Goal: Task Accomplishment & Management: Manage account settings

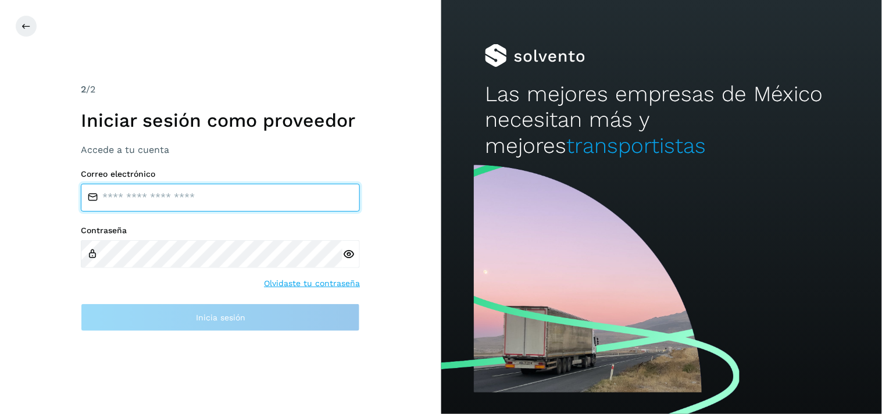
type input "**********"
click at [235, 199] on input "**********" at bounding box center [220, 198] width 279 height 28
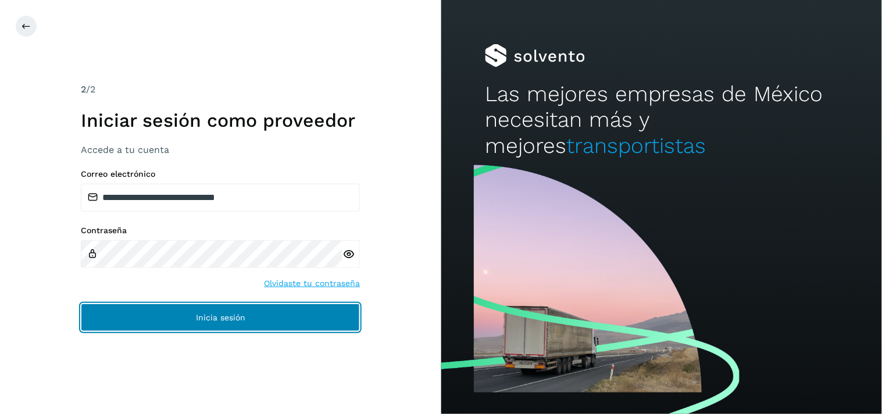
click at [222, 326] on button "Inicia sesión" at bounding box center [220, 318] width 279 height 28
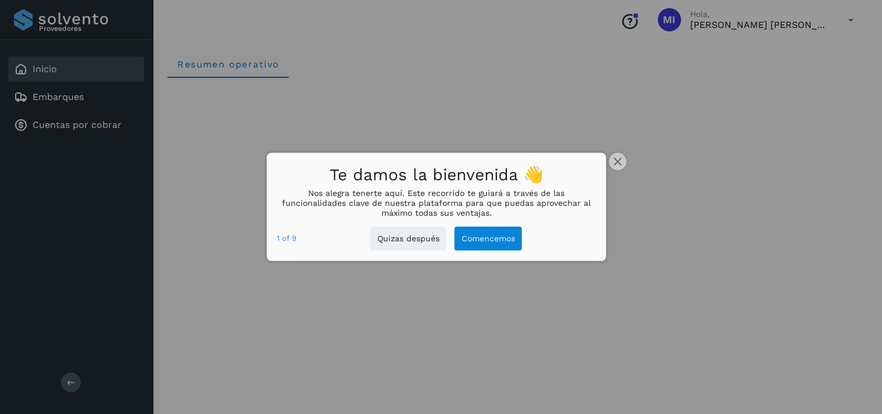
click at [89, 115] on div at bounding box center [441, 207] width 882 height 414
click at [621, 159] on icon "close," at bounding box center [618, 162] width 8 height 8
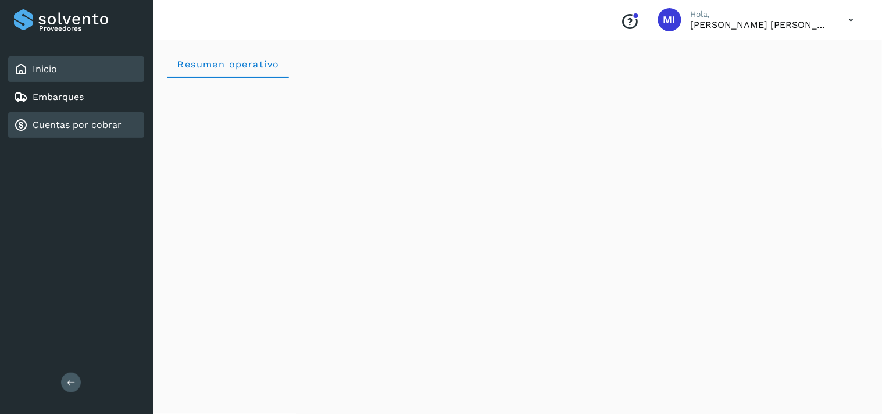
click at [67, 126] on link "Cuentas por cobrar" at bounding box center [77, 124] width 89 height 11
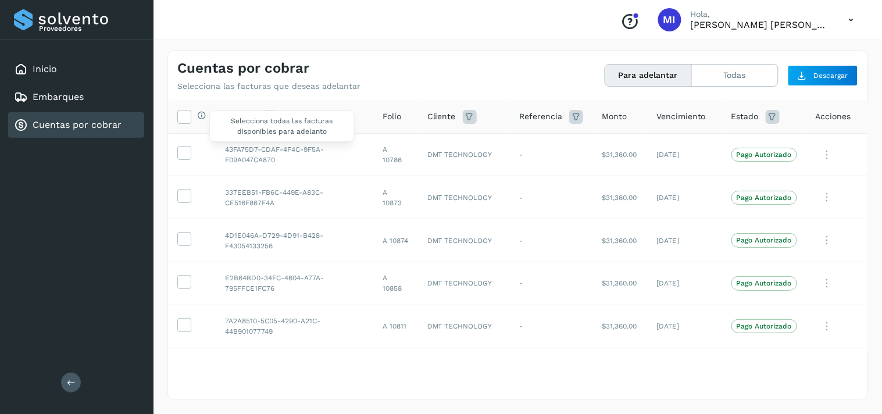
click at [191, 115] on div "Selecciona todas las facturas disponibles para adelanto" at bounding box center [198, 116] width 15 height 12
click at [189, 115] on icon at bounding box center [184, 116] width 12 height 12
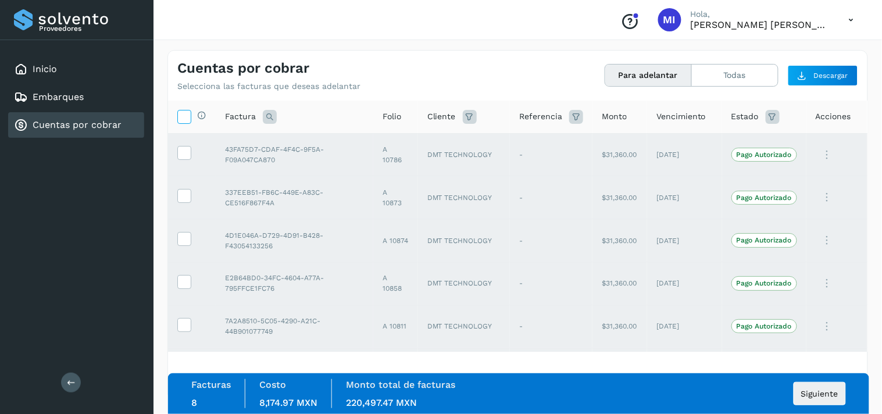
click at [189, 117] on icon at bounding box center [184, 116] width 12 height 12
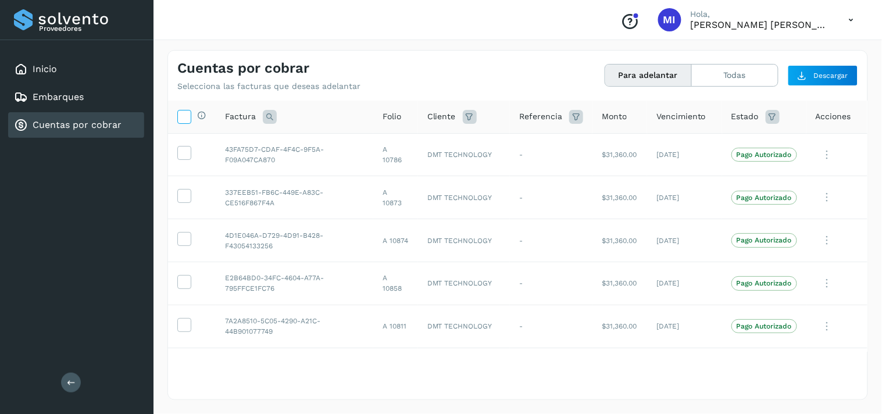
click at [190, 117] on label at bounding box center [184, 117] width 14 height 14
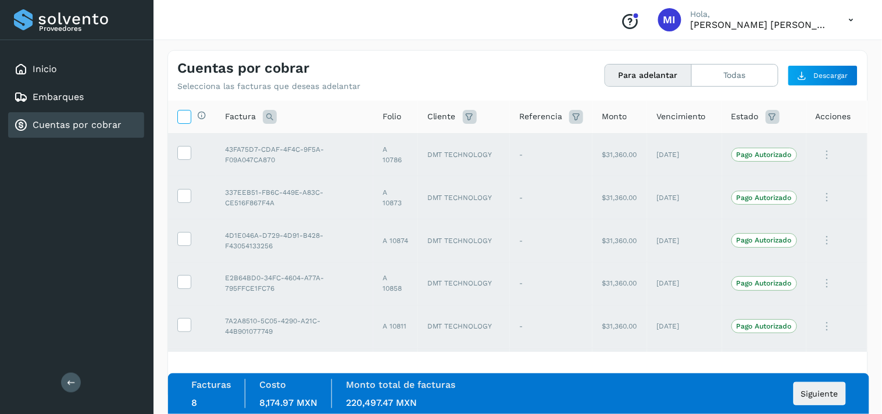
click at [183, 110] on icon at bounding box center [184, 116] width 12 height 12
